Goal: Information Seeking & Learning: Learn about a topic

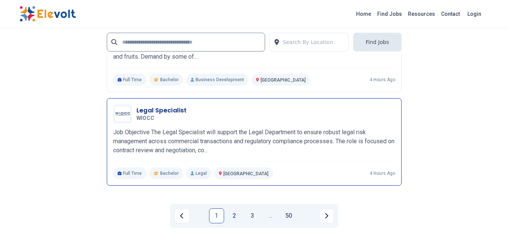
scroll to position [1730, 0]
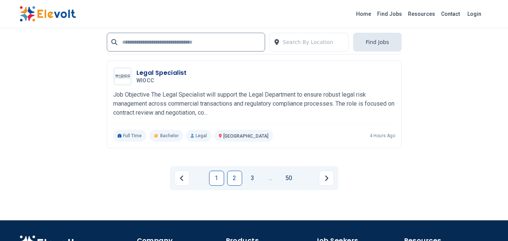
click at [239, 178] on link "2" at bounding box center [234, 178] width 15 height 15
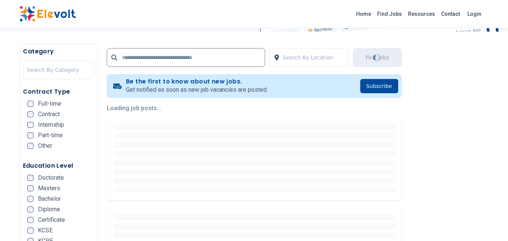
scroll to position [150, 0]
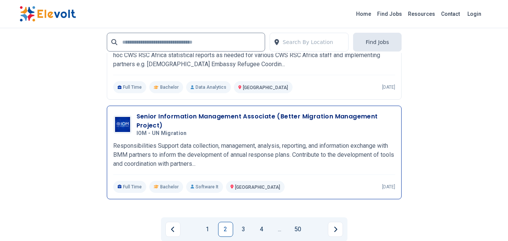
scroll to position [1542, 0]
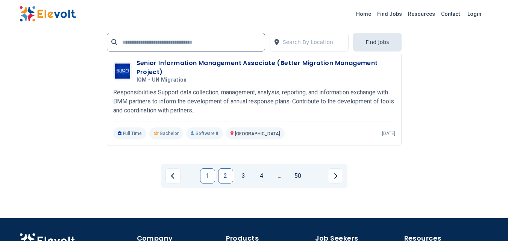
click at [210, 179] on link "1" at bounding box center [207, 176] width 15 height 15
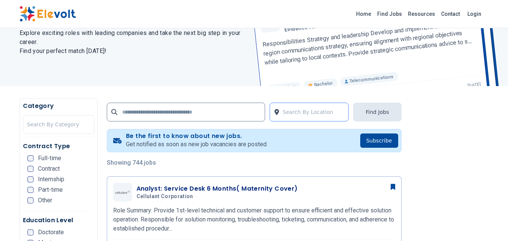
scroll to position [188, 0]
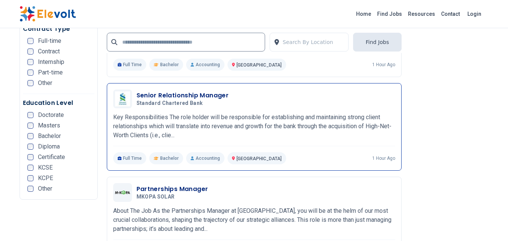
scroll to position [1241, 0]
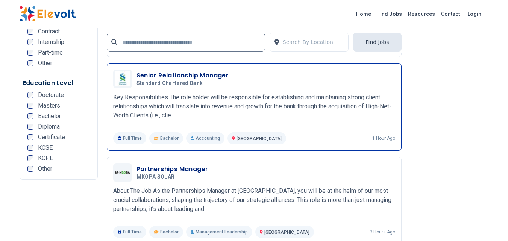
click at [168, 75] on h3 "Senior Relationship Manager" at bounding box center [183, 75] width 93 height 9
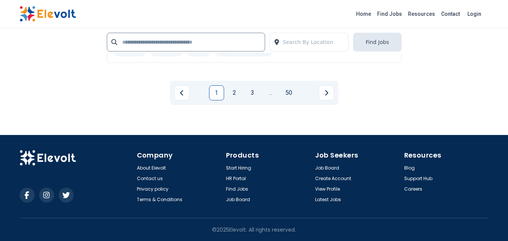
scroll to position [1622, 0]
click at [235, 95] on link "2" at bounding box center [234, 92] width 15 height 15
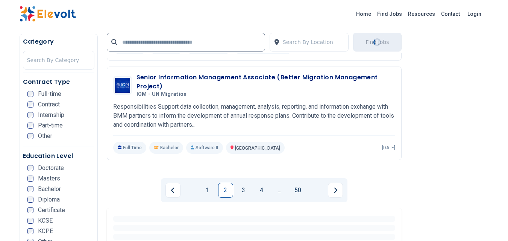
scroll to position [0, 0]
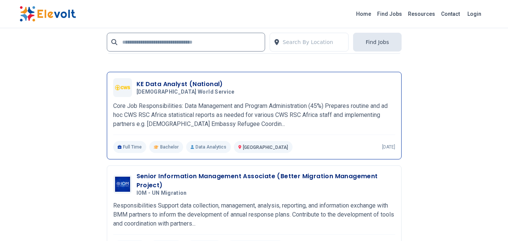
scroll to position [1505, 0]
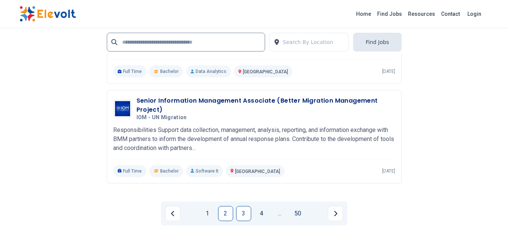
click at [247, 213] on link "3" at bounding box center [243, 213] width 15 height 15
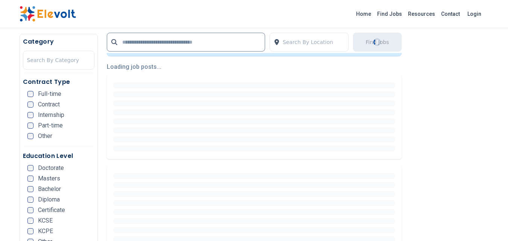
scroll to position [0, 0]
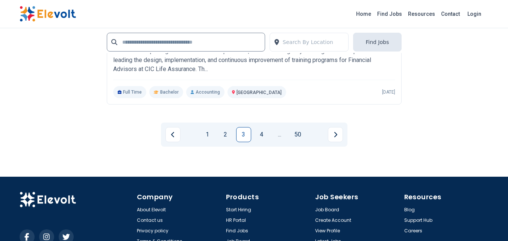
scroll to position [1693, 0]
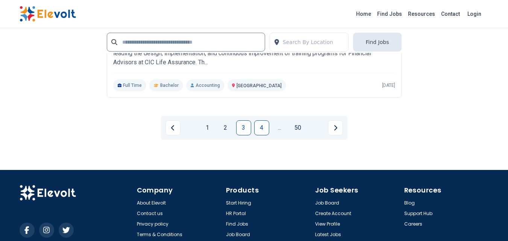
click at [268, 129] on link "4" at bounding box center [261, 127] width 15 height 15
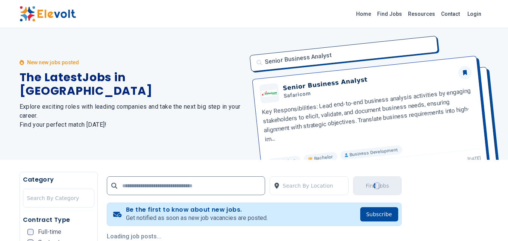
scroll to position [113, 0]
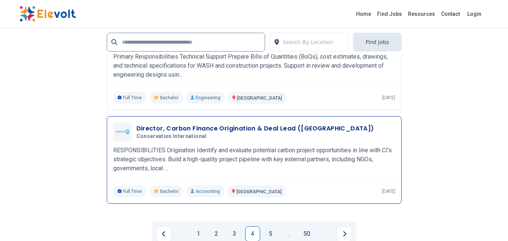
scroll to position [1655, 0]
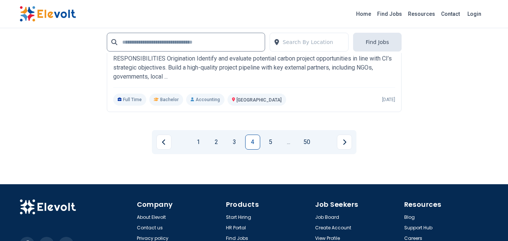
click at [271, 135] on link "5" at bounding box center [270, 142] width 15 height 15
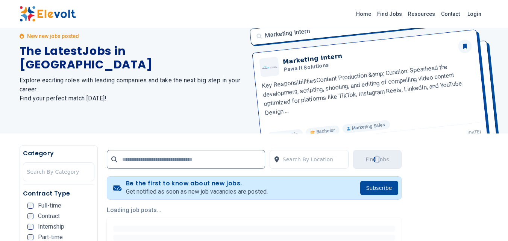
scroll to position [0, 0]
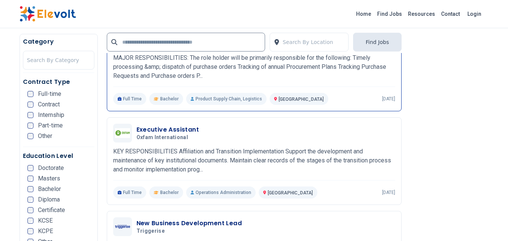
scroll to position [451, 0]
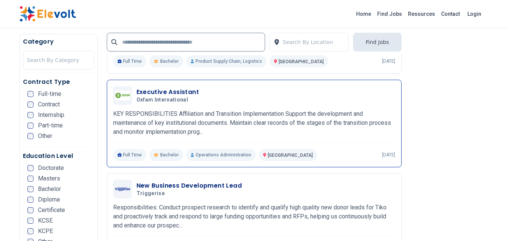
click at [143, 89] on h3 "Executive Assistant" at bounding box center [168, 92] width 63 height 9
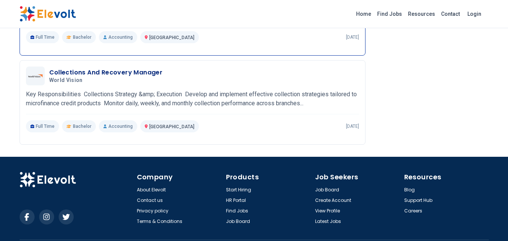
scroll to position [842, 0]
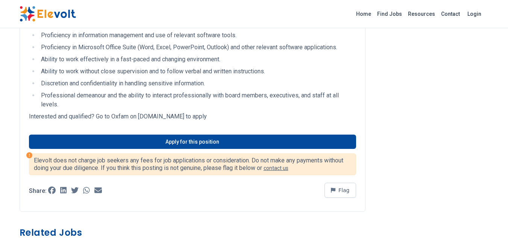
scroll to position [1091, 0]
